Goal: Transaction & Acquisition: Purchase product/service

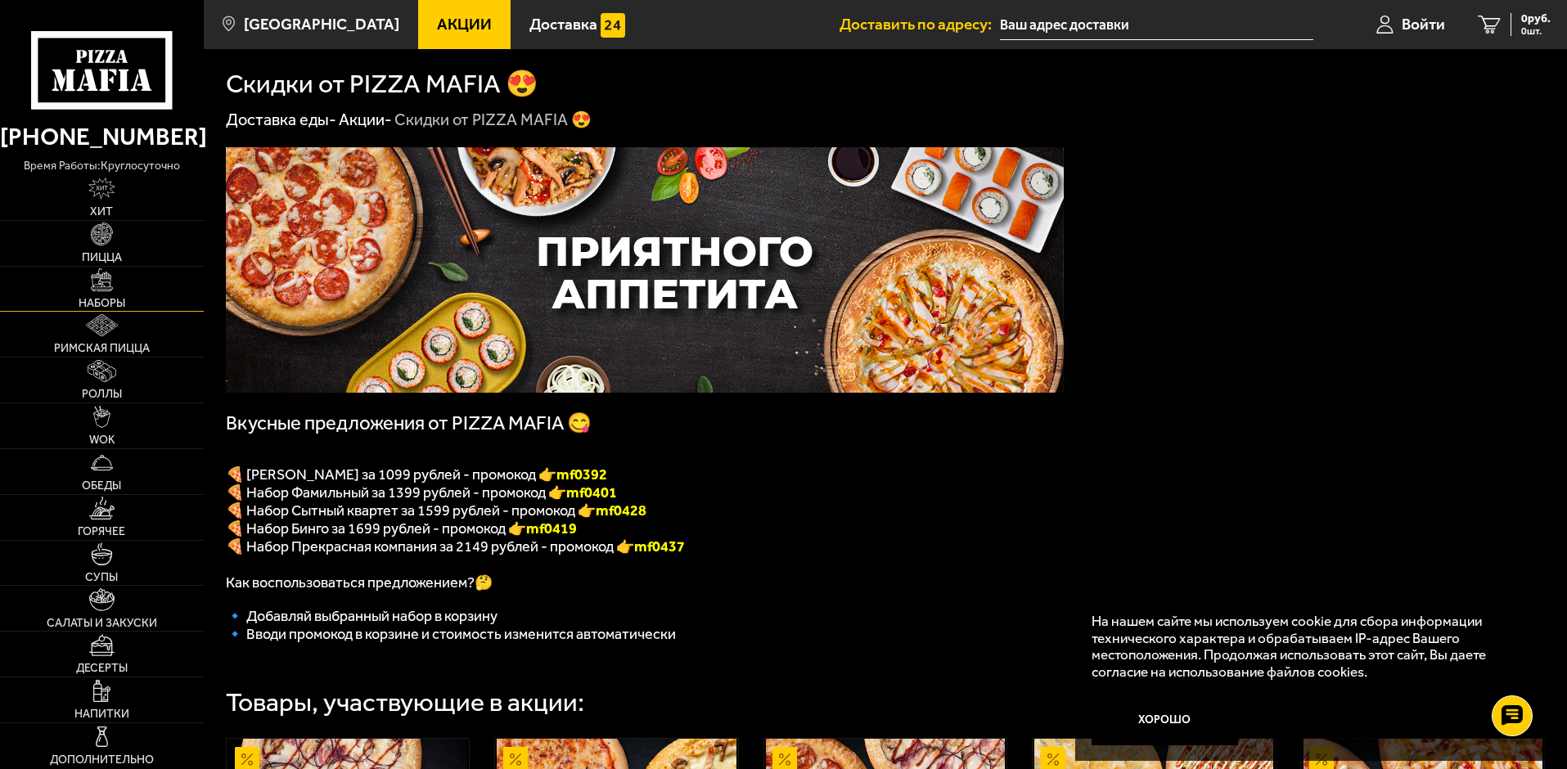
click at [95, 294] on link "Наборы" at bounding box center [102, 289] width 204 height 45
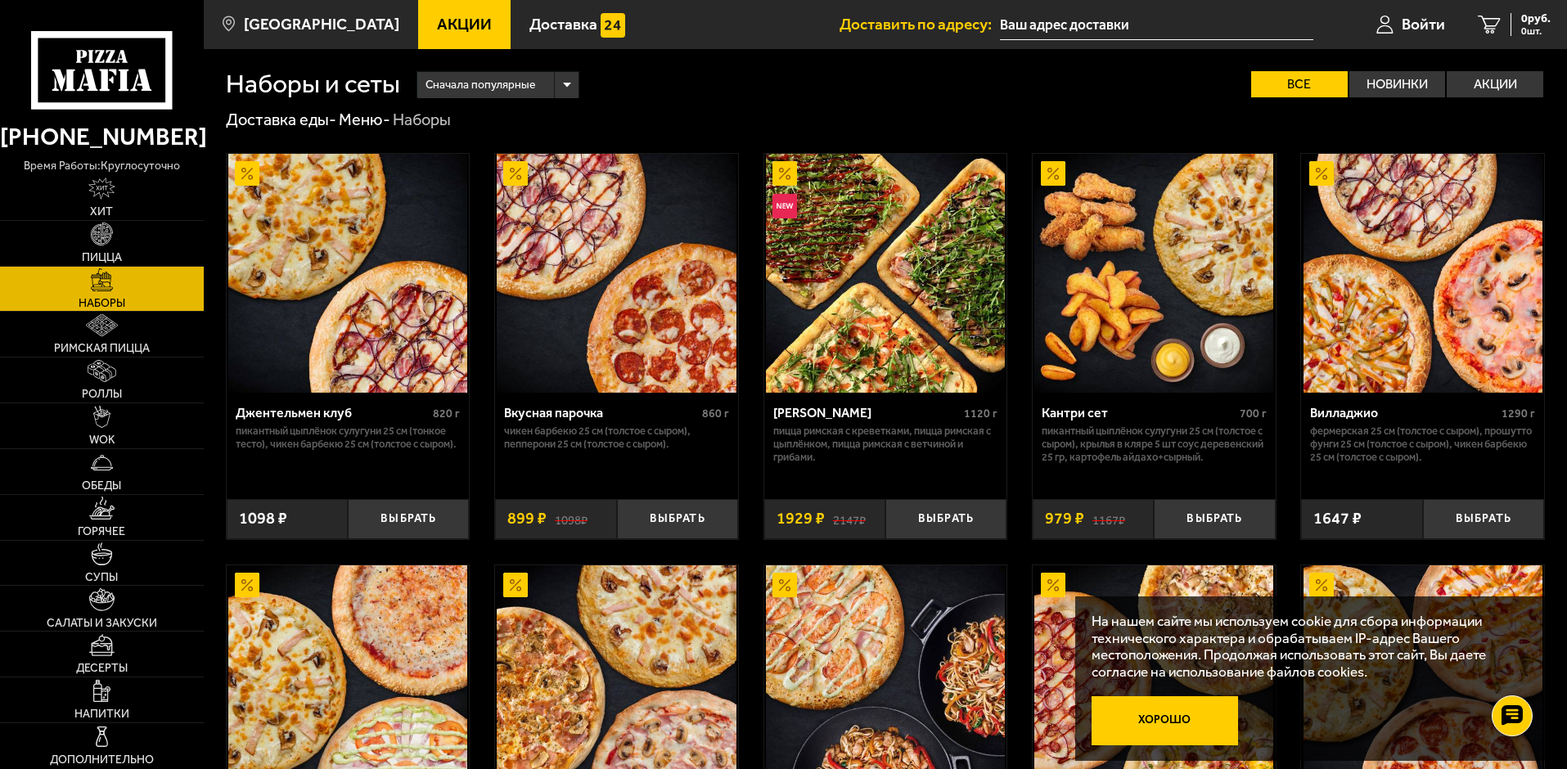
click at [1206, 727] on button "Хорошо" at bounding box center [1164, 720] width 147 height 49
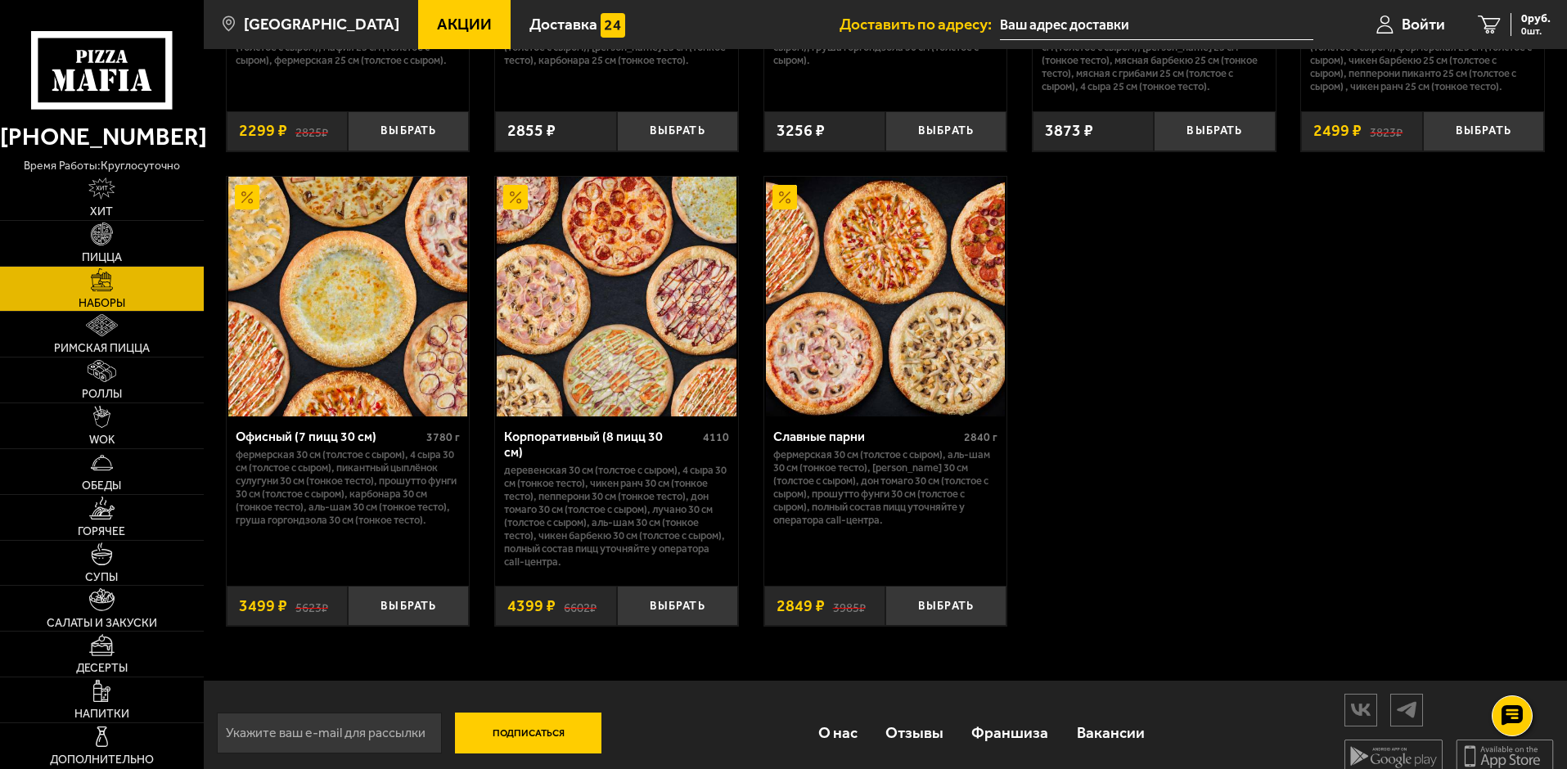
scroll to position [2508, 0]
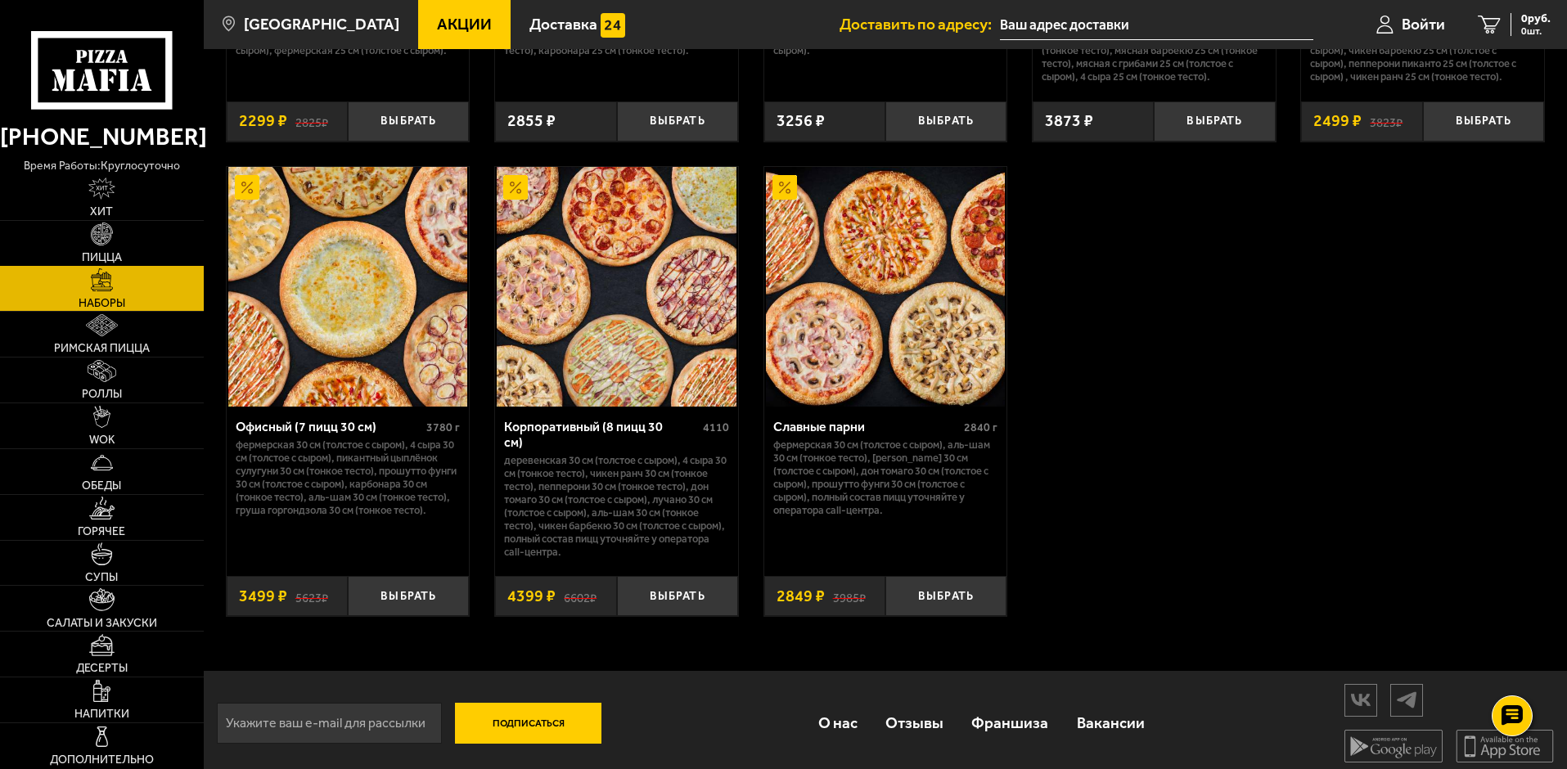
click at [127, 248] on link "Пицца" at bounding box center [102, 243] width 204 height 45
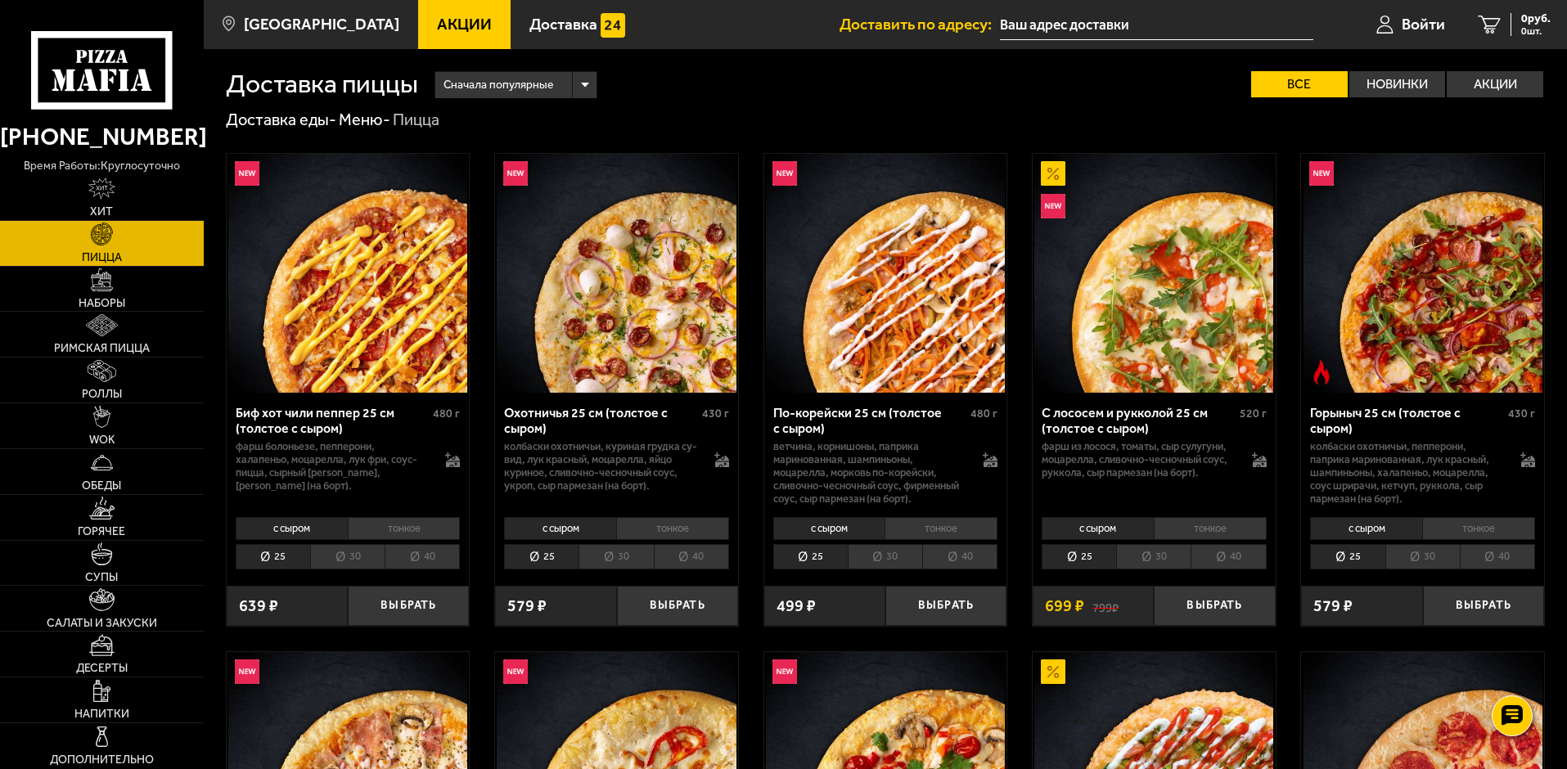
click at [406, 555] on li "40" at bounding box center [422, 556] width 75 height 25
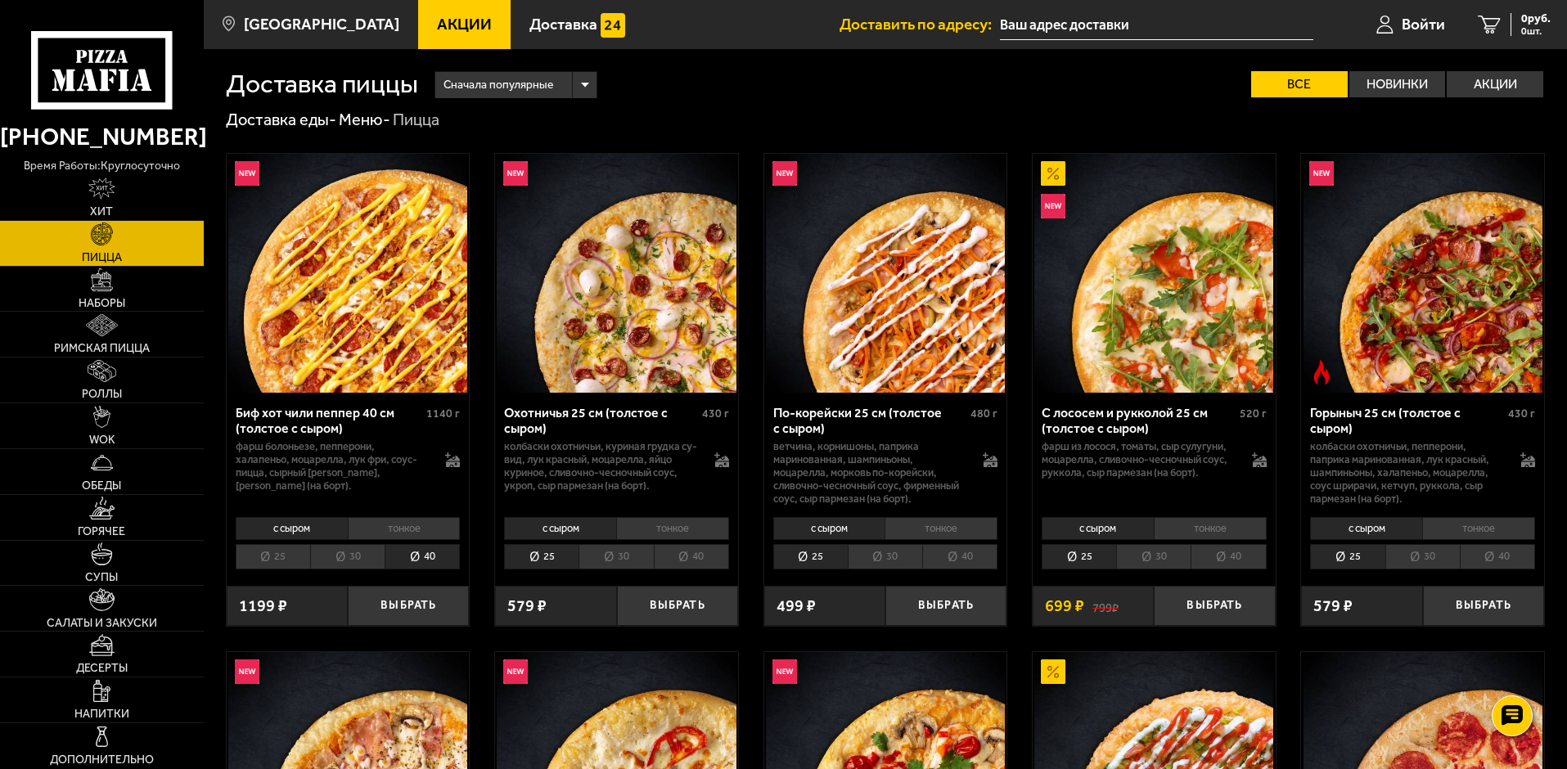
click at [331, 555] on li "30" at bounding box center [347, 556] width 74 height 25
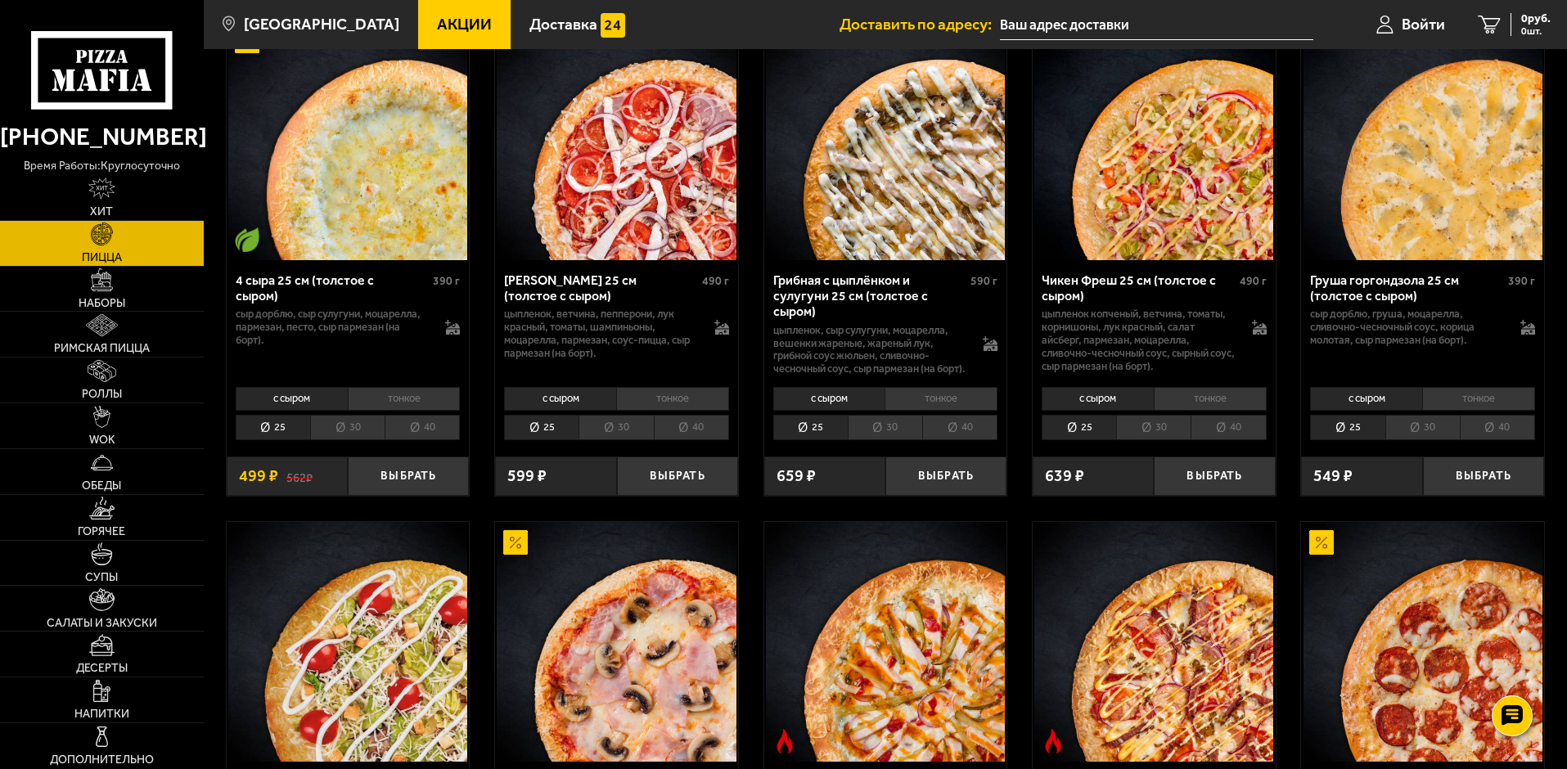
scroll to position [900, 0]
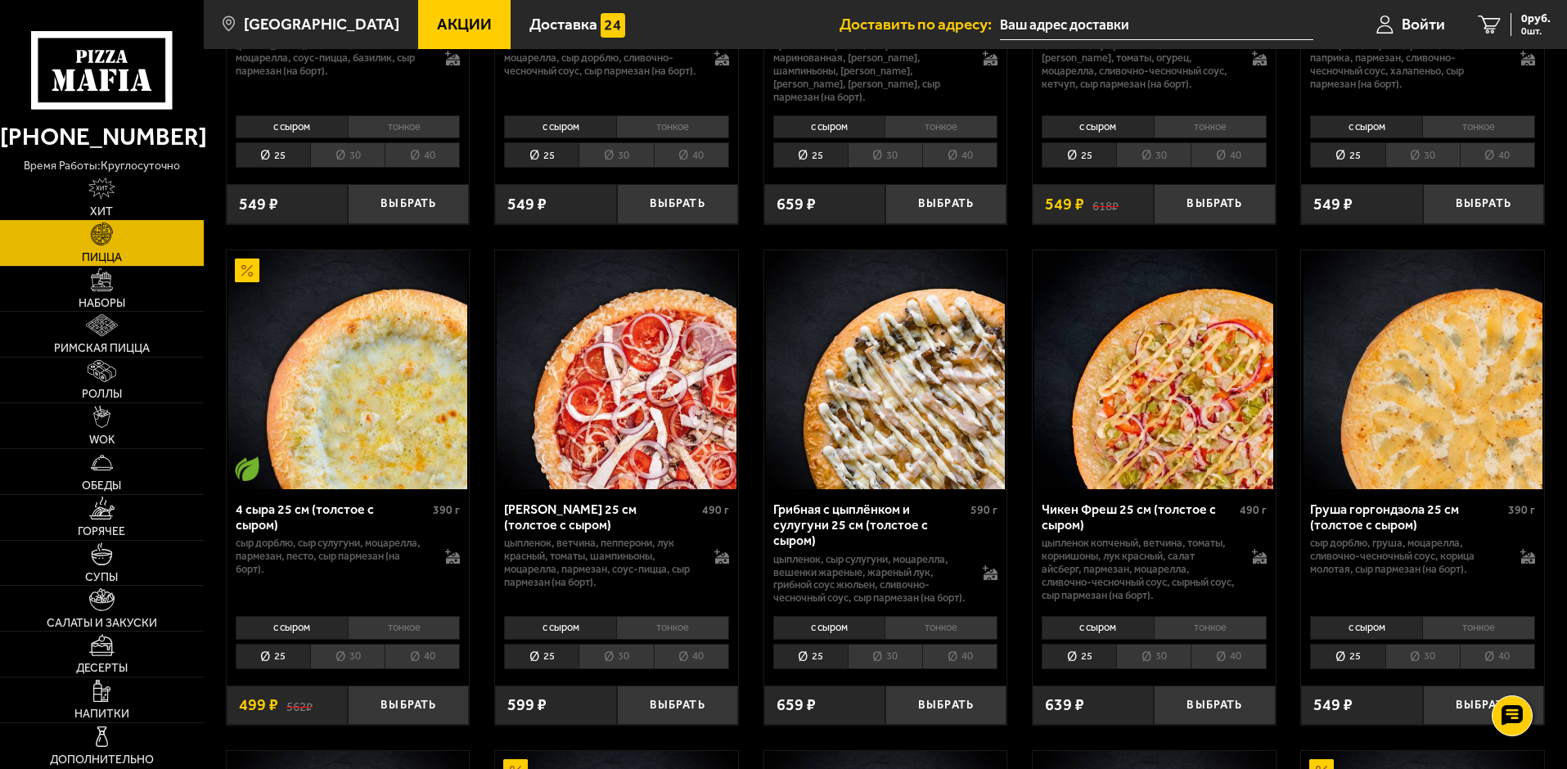
click at [112, 195] on img at bounding box center [101, 189] width 27 height 22
